Goal: Information Seeking & Learning: Find specific fact

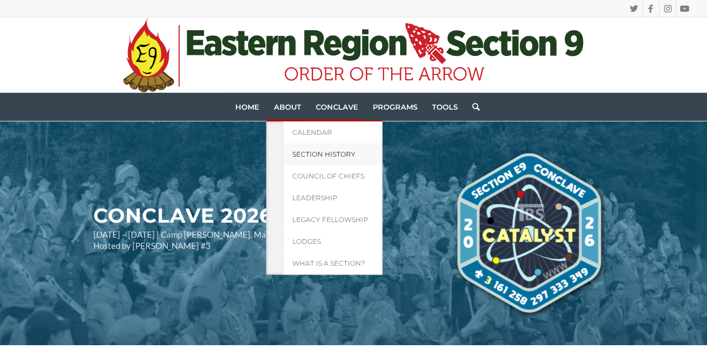
click at [298, 154] on span "Section History" at bounding box center [323, 154] width 63 height 8
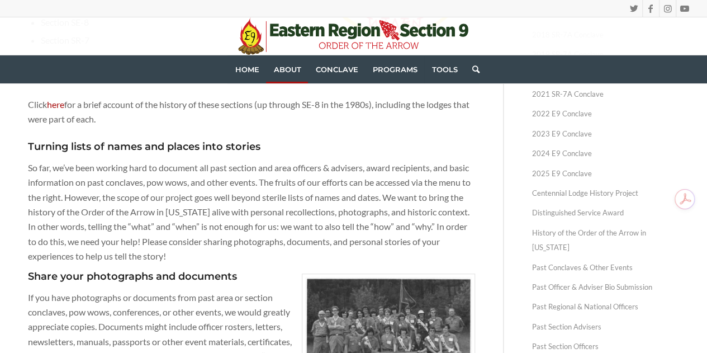
scroll to position [321, 0]
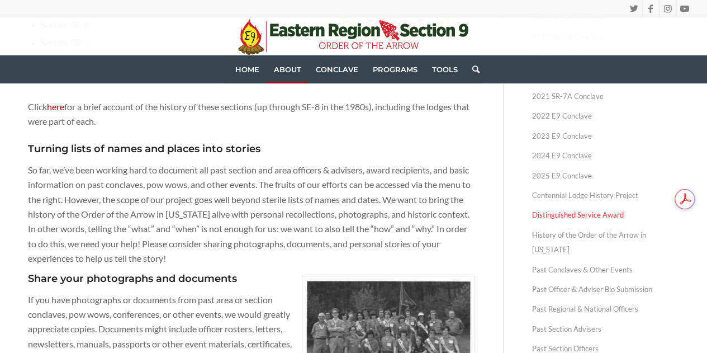
click at [561, 212] on link "Distinguished Service Award" at bounding box center [606, 215] width 148 height 20
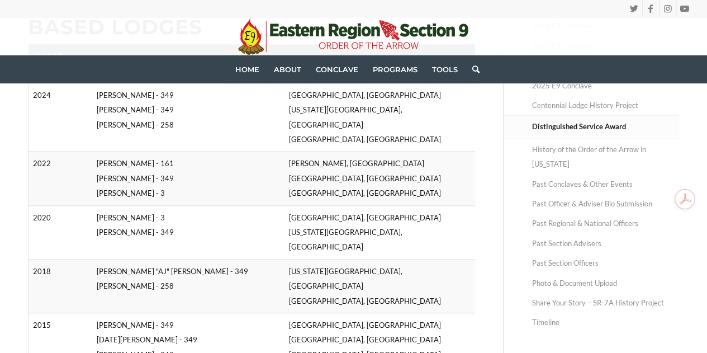
scroll to position [416, 0]
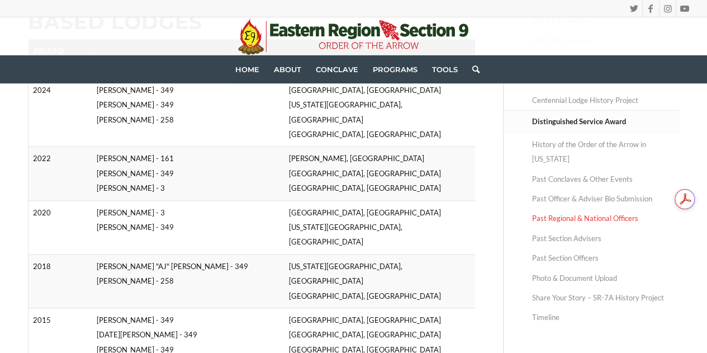
click at [558, 208] on link "Past Regional & National Officers" at bounding box center [606, 218] width 148 height 20
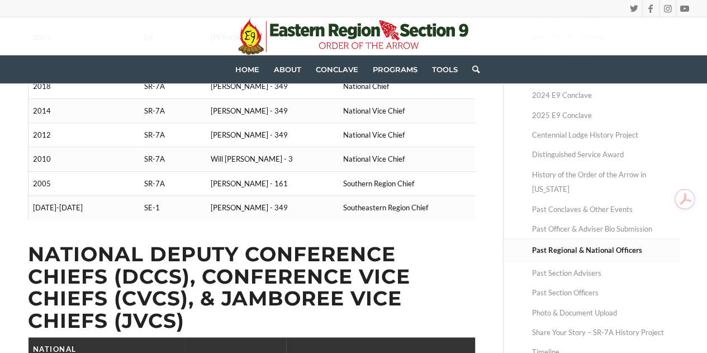
scroll to position [386, 0]
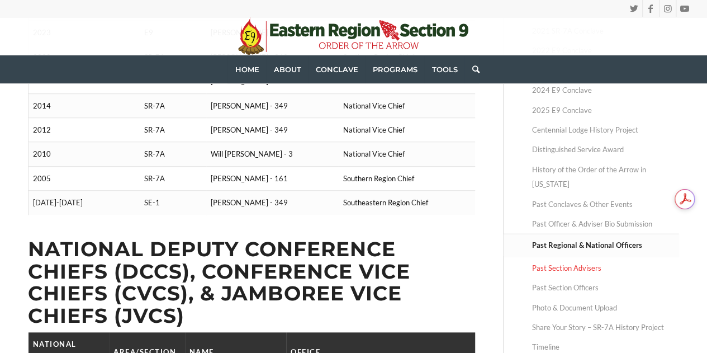
click at [565, 258] on link "Past Section Advisers" at bounding box center [606, 268] width 148 height 20
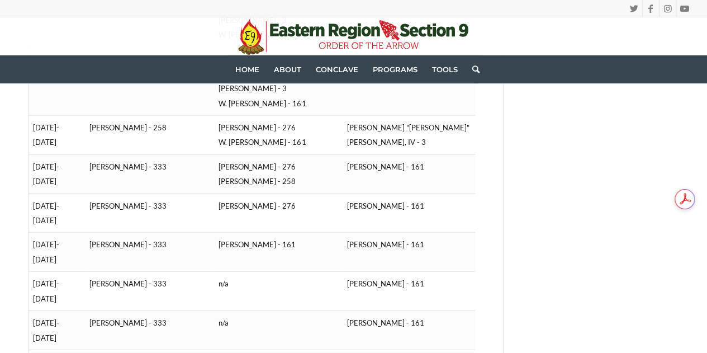
scroll to position [1219, 0]
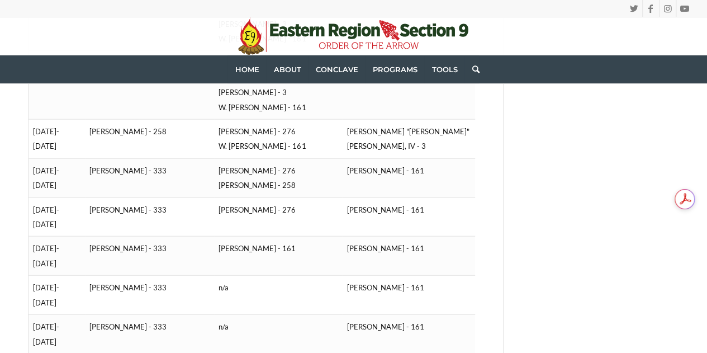
drag, startPoint x: 118, startPoint y: 162, endPoint x: 163, endPoint y: 168, distance: 45.2
copy td "[PERSON_NAME]"
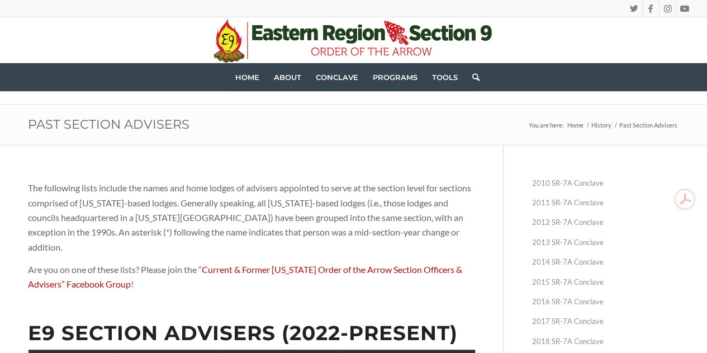
scroll to position [3, 0]
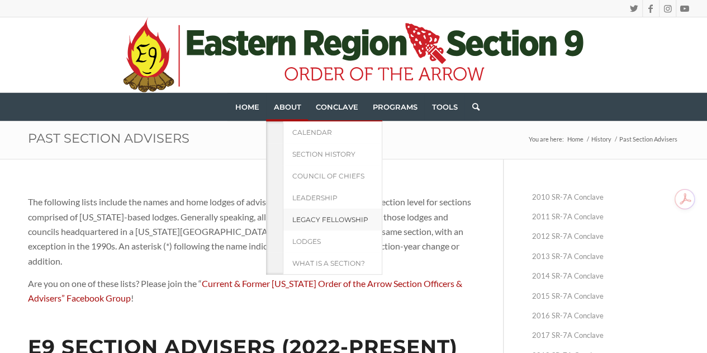
click at [307, 222] on span "Legacy Fellowship" at bounding box center [330, 219] width 76 height 8
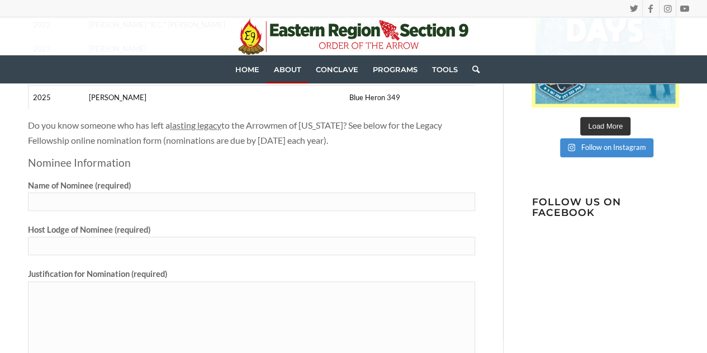
scroll to position [514, 0]
